Goal: Register for event/course

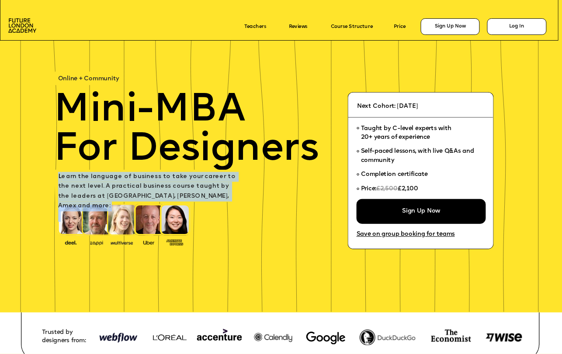
drag, startPoint x: 58, startPoint y: 174, endPoint x: 164, endPoint y: 207, distance: 111.8
click at [164, 207] on div "L earn the language of business to take your career to the next level. A practi…" at bounding box center [149, 196] width 183 height 49
copy span "L earn the language of business to take your career to the next level. A practi…"
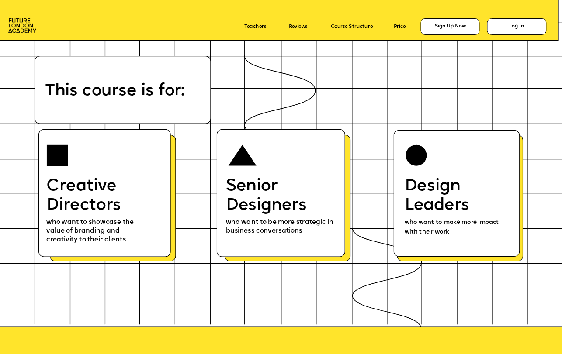
scroll to position [3361, 0]
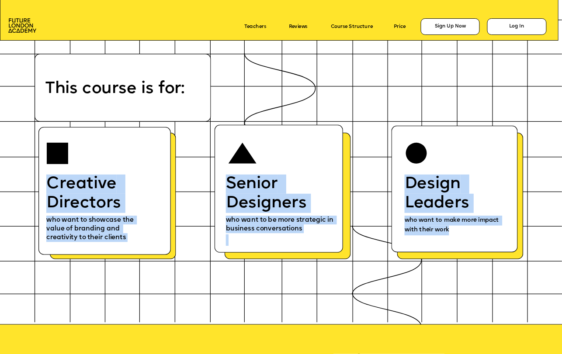
drag, startPoint x: 49, startPoint y: 181, endPoint x: 460, endPoint y: 233, distance: 414.5
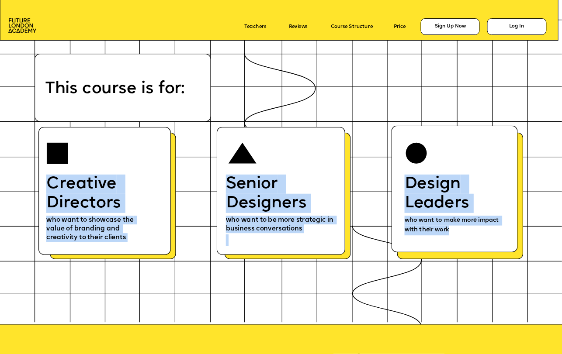
copy div "Creative Directors who want to showcase the value of branding and creativity to…"
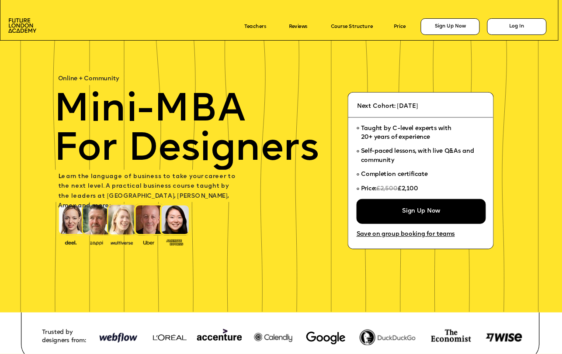
scroll to position [3361, 0]
